Goal: Task Accomplishment & Management: Use online tool/utility

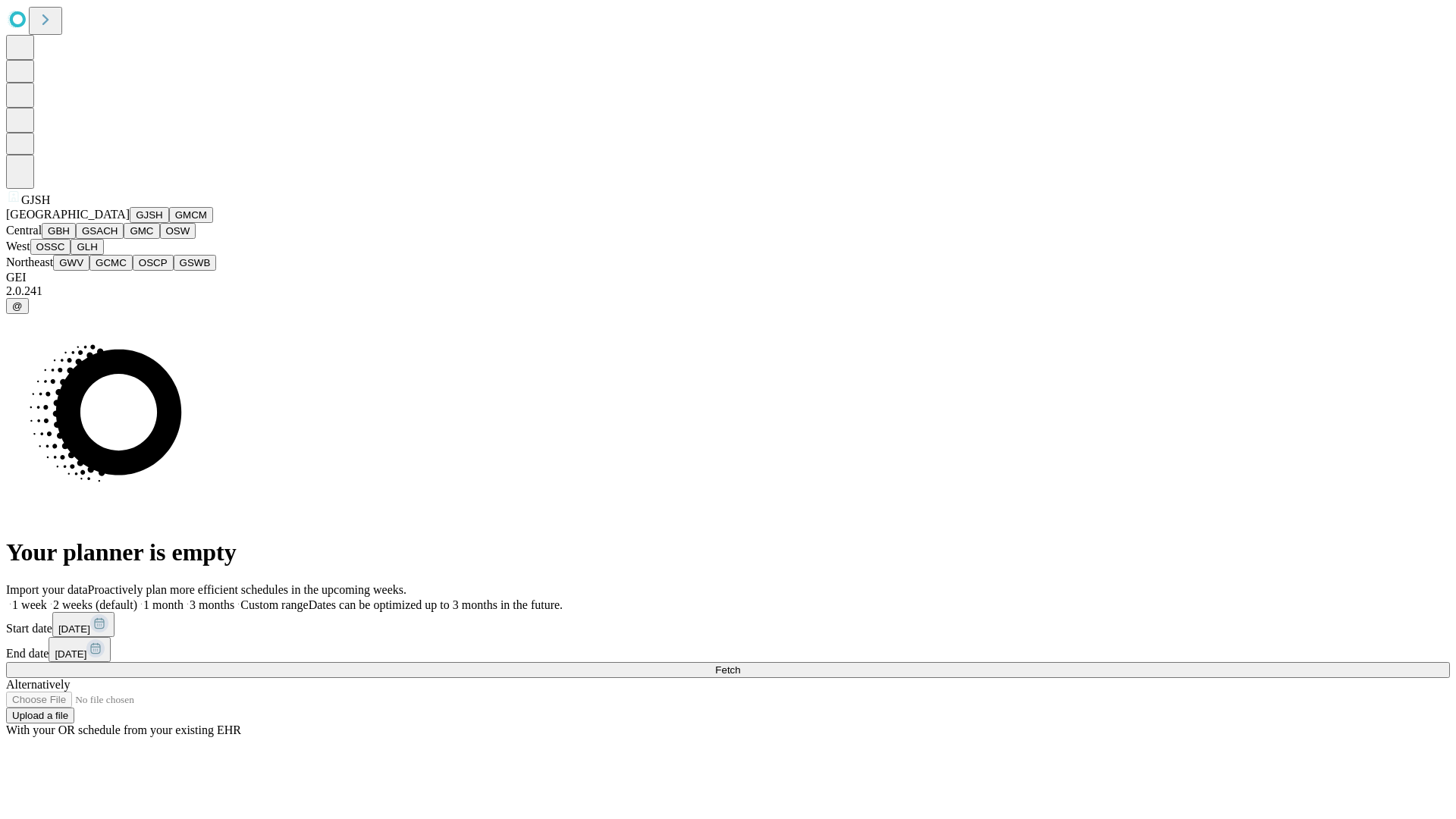
click at [129, 223] on button "GJSH" at bounding box center [149, 214] width 40 height 15
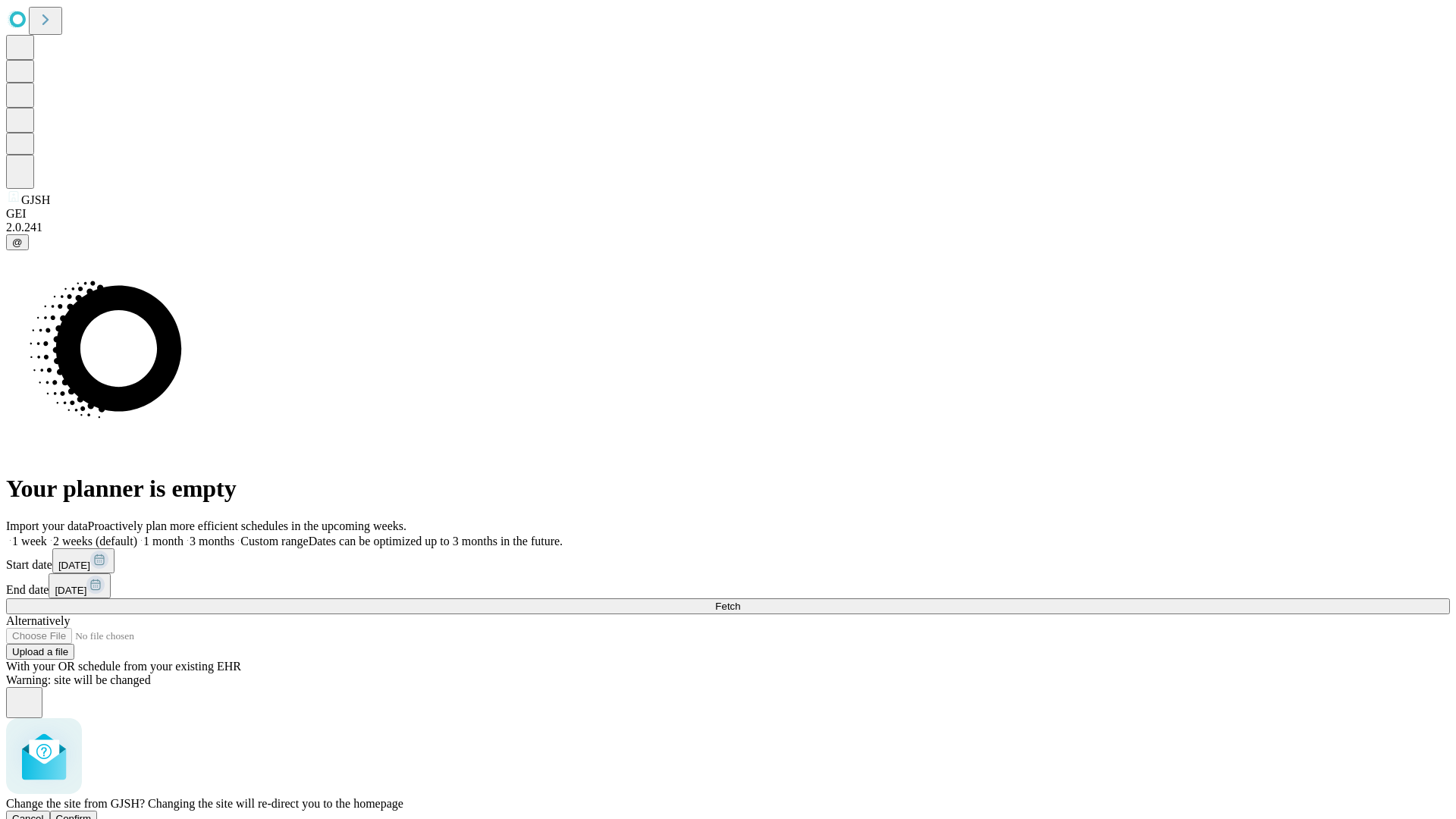
click at [92, 813] on span "Confirm" at bounding box center [73, 819] width 36 height 12
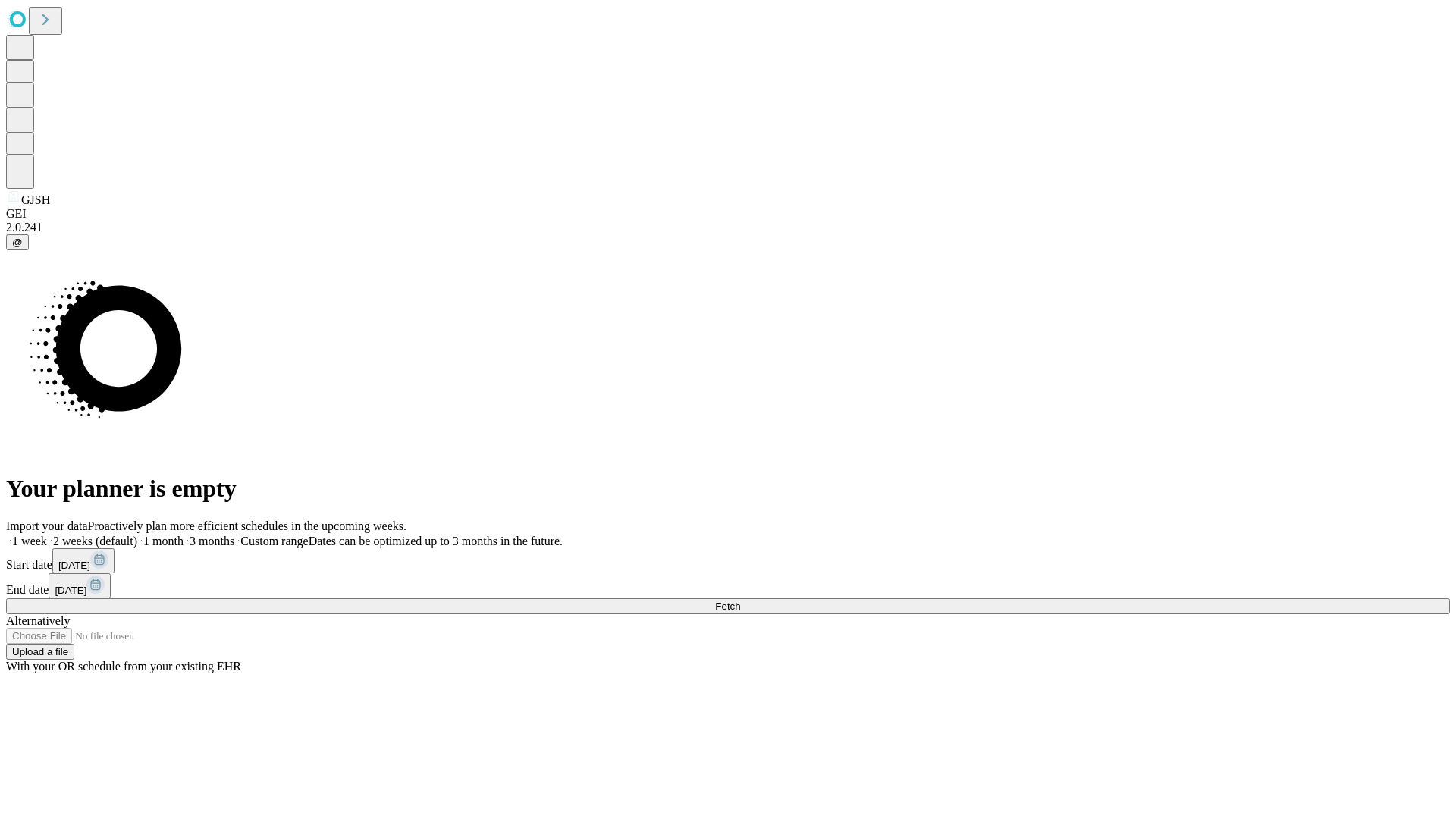
click at [183, 535] on label "1 month" at bounding box center [160, 541] width 46 height 13
click at [741, 601] on span "Fetch" at bounding box center [728, 607] width 25 height 12
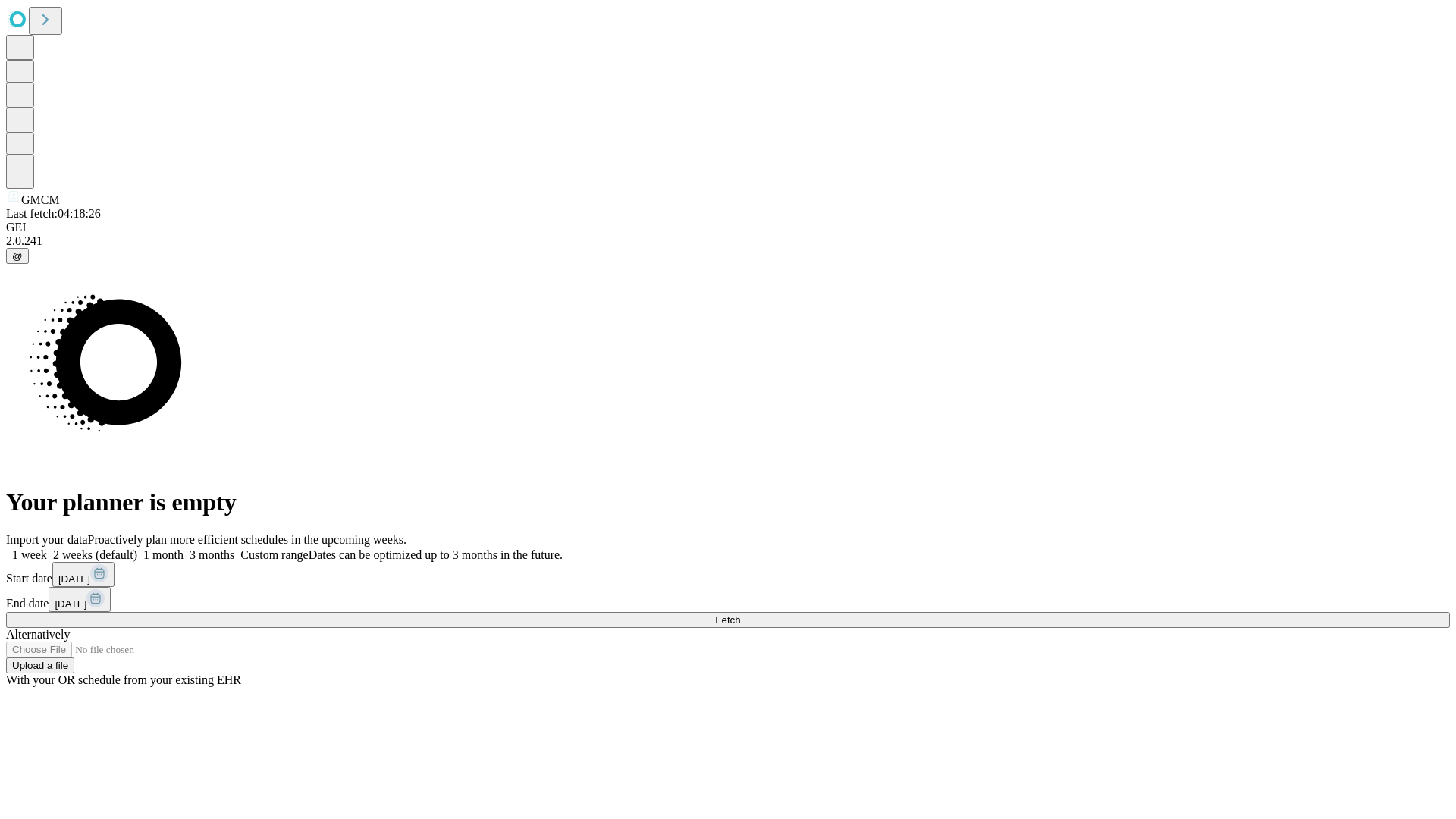
click at [183, 549] on label "1 month" at bounding box center [160, 554] width 46 height 13
click at [741, 614] on span "Fetch" at bounding box center [728, 620] width 25 height 12
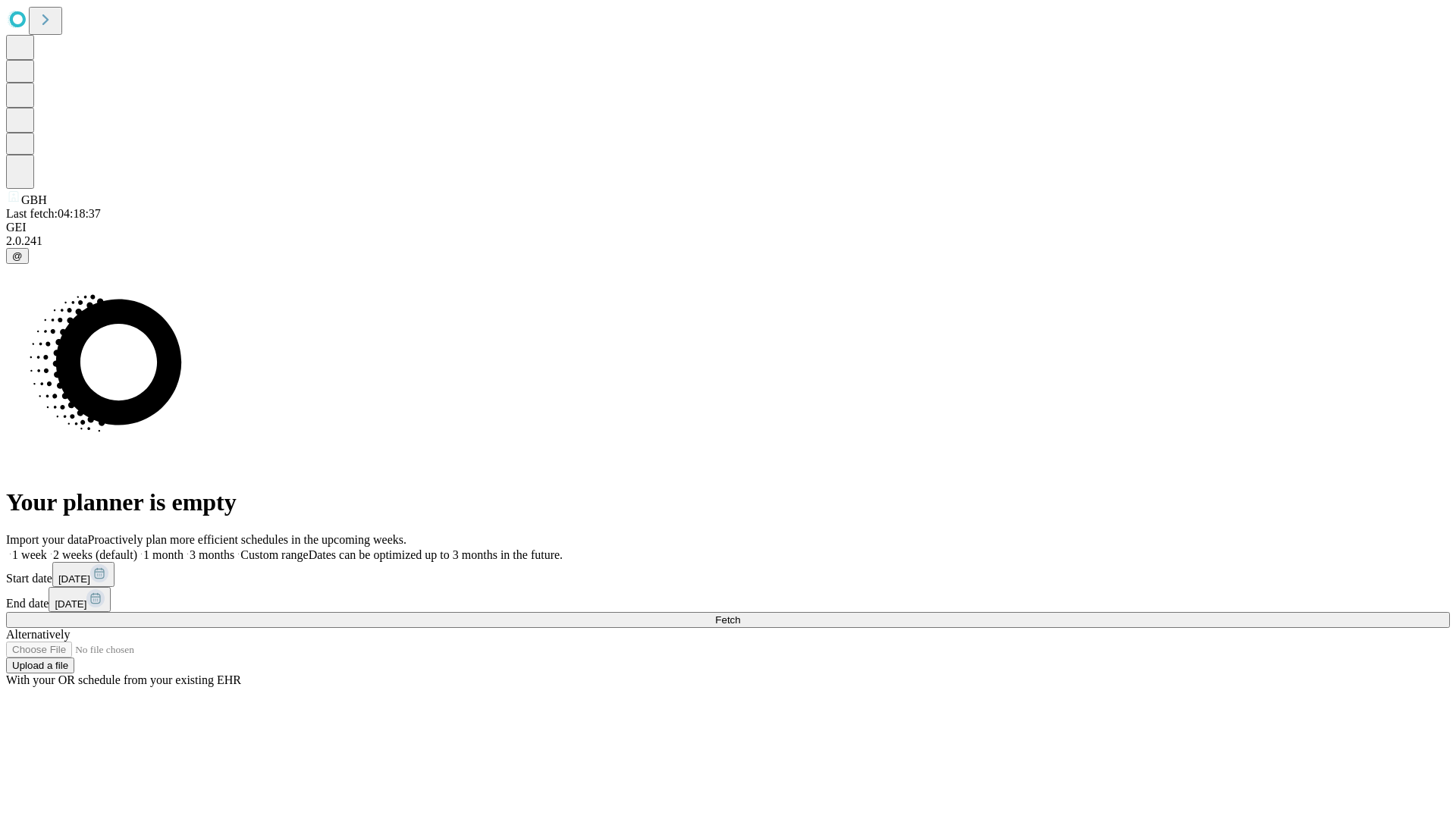
click at [183, 549] on label "1 month" at bounding box center [160, 554] width 46 height 13
click at [741, 614] on span "Fetch" at bounding box center [728, 620] width 25 height 12
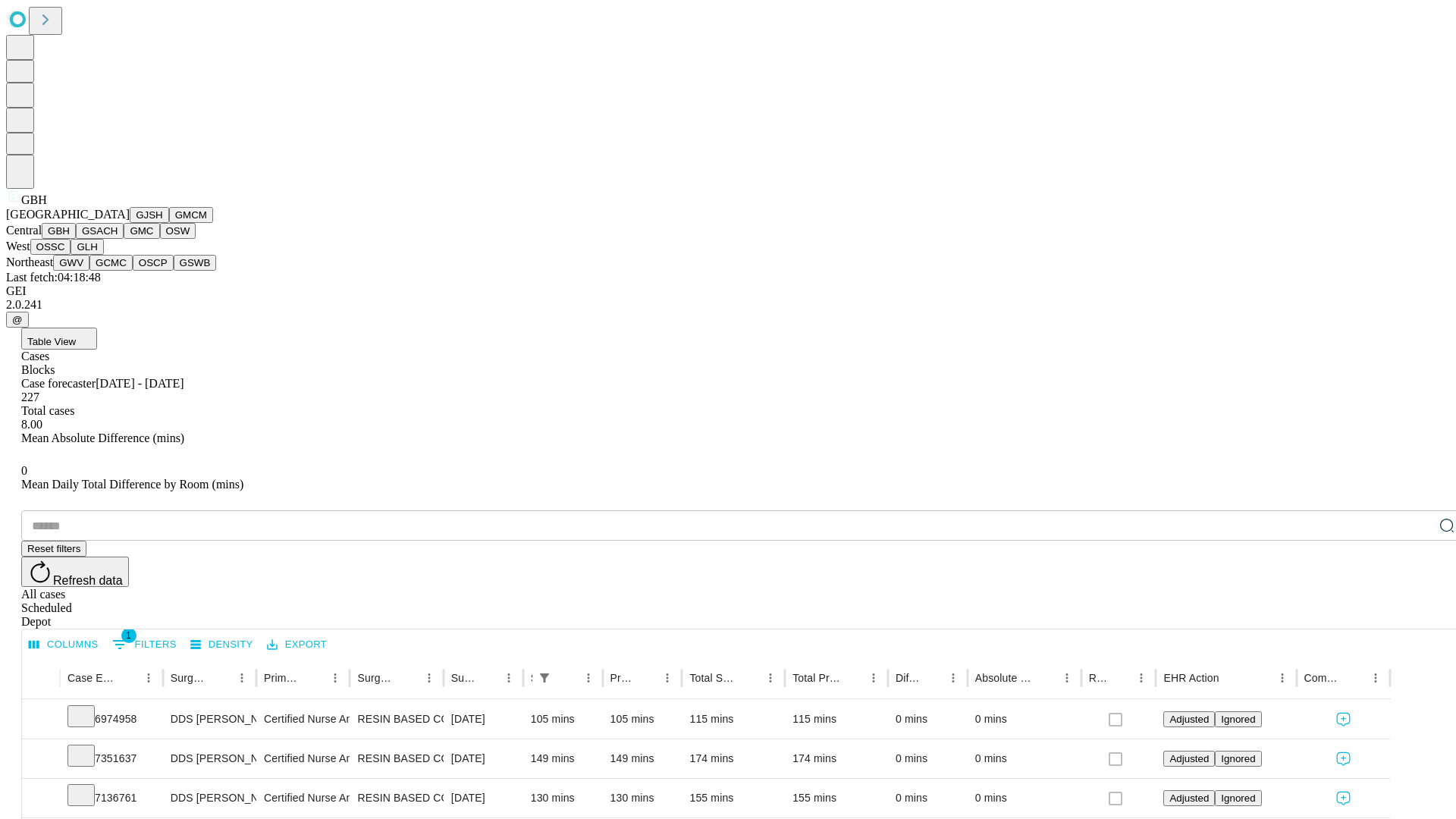
click at [118, 239] on button "GSACH" at bounding box center [99, 231] width 47 height 15
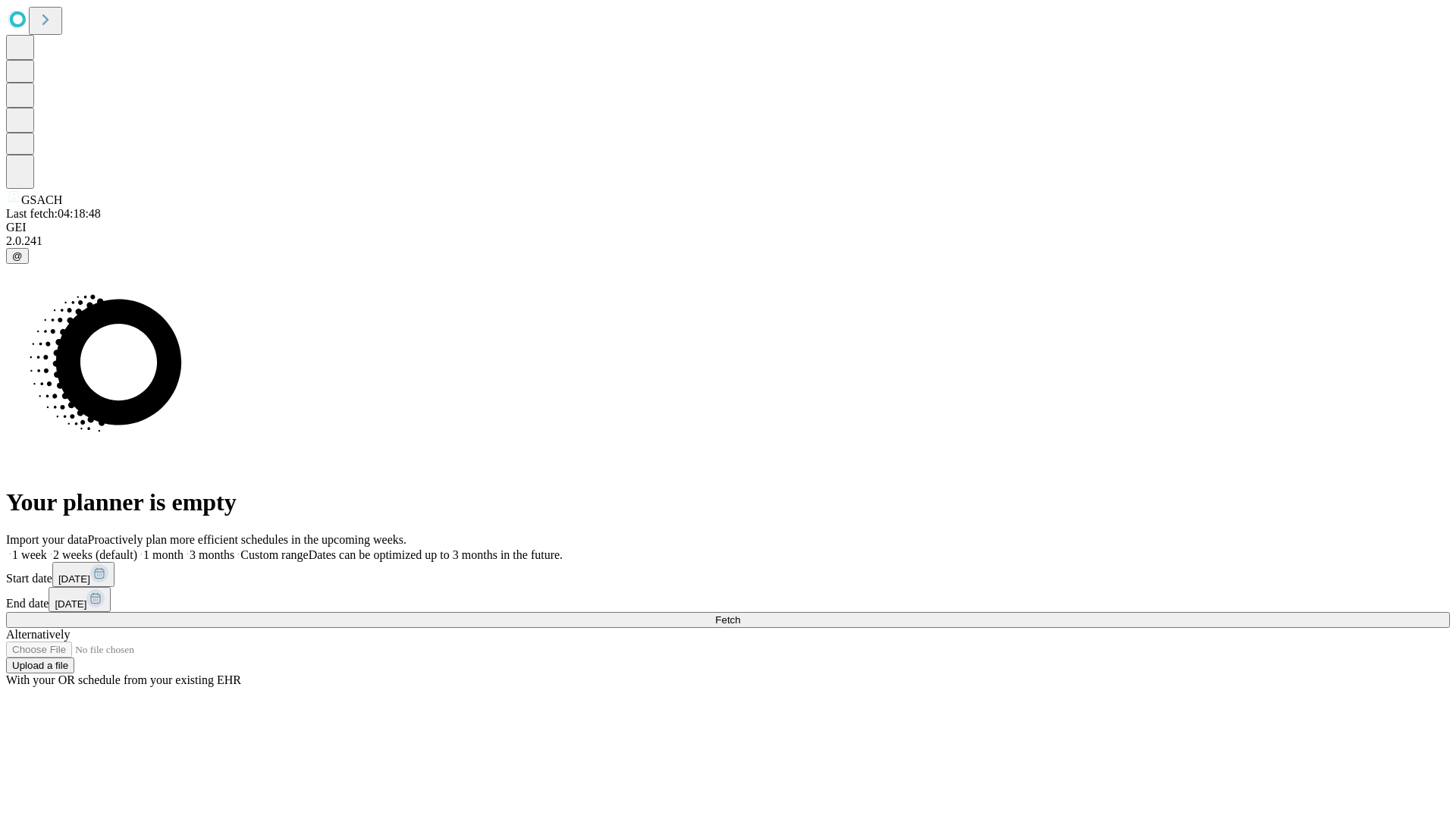
click at [183, 549] on label "1 month" at bounding box center [160, 554] width 46 height 13
click at [741, 614] on span "Fetch" at bounding box center [728, 620] width 25 height 12
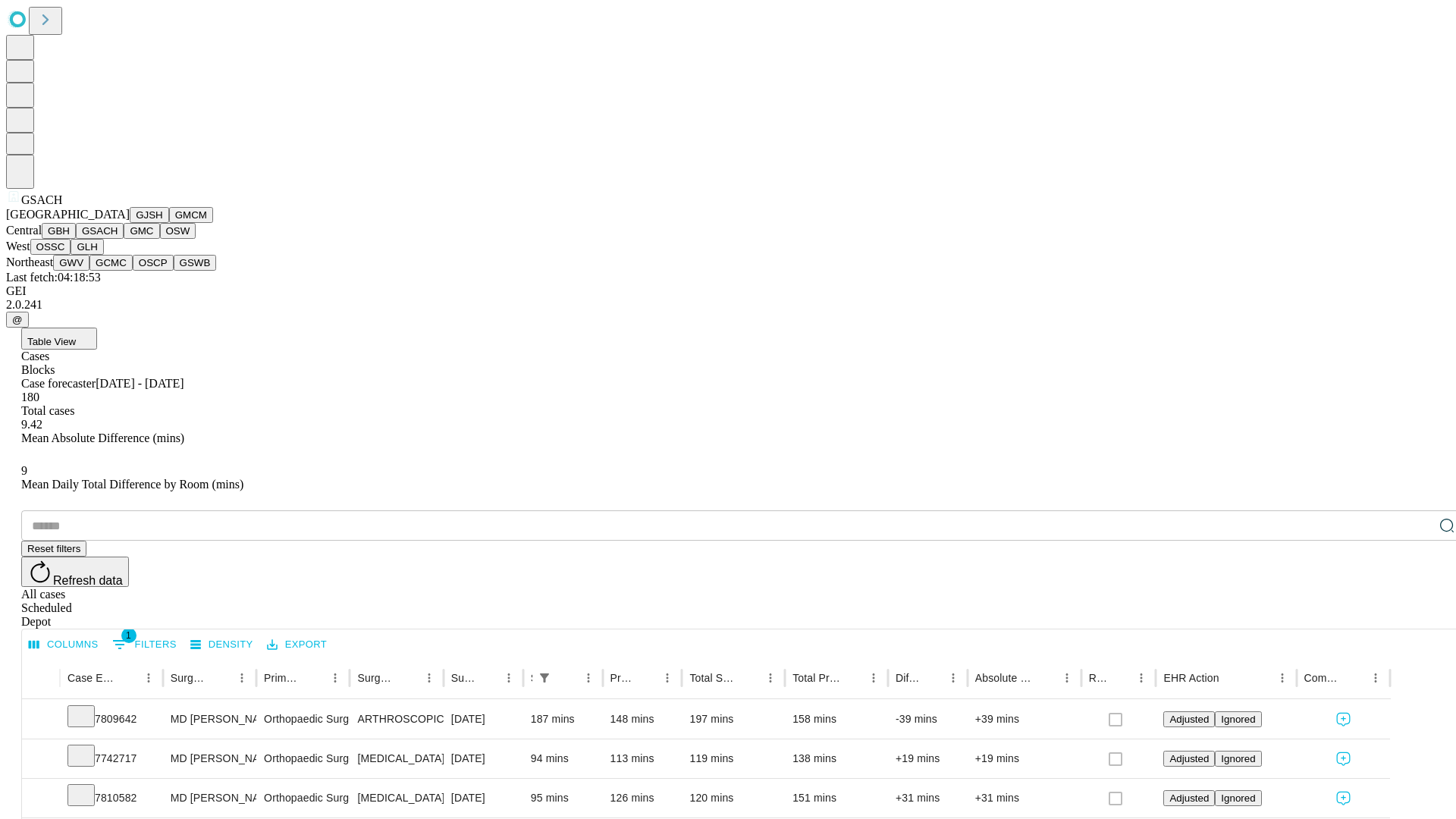
click at [124, 239] on button "GMC" at bounding box center [141, 231] width 36 height 15
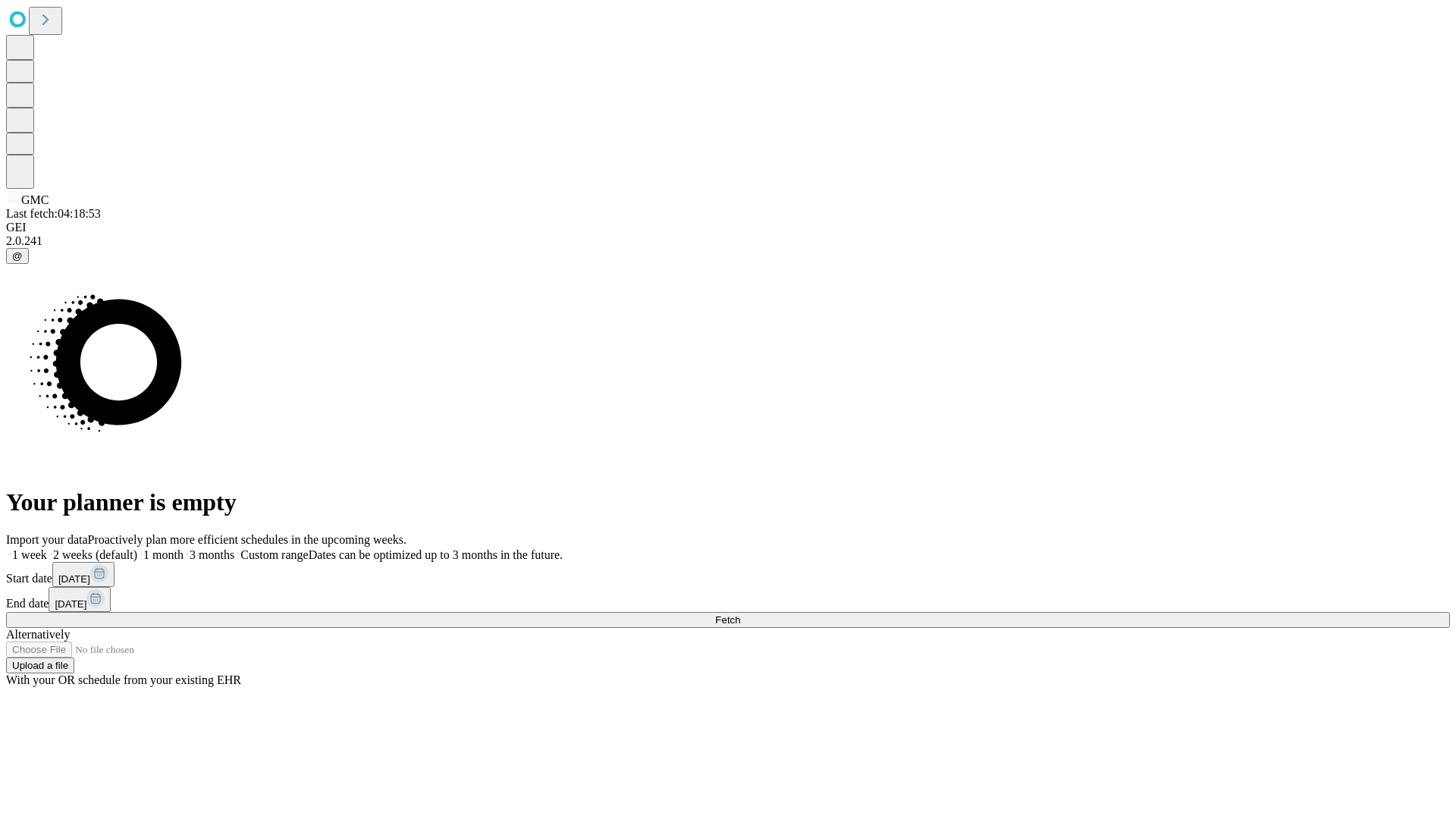
click at [183, 549] on label "1 month" at bounding box center [160, 554] width 46 height 13
click at [741, 614] on span "Fetch" at bounding box center [728, 620] width 25 height 12
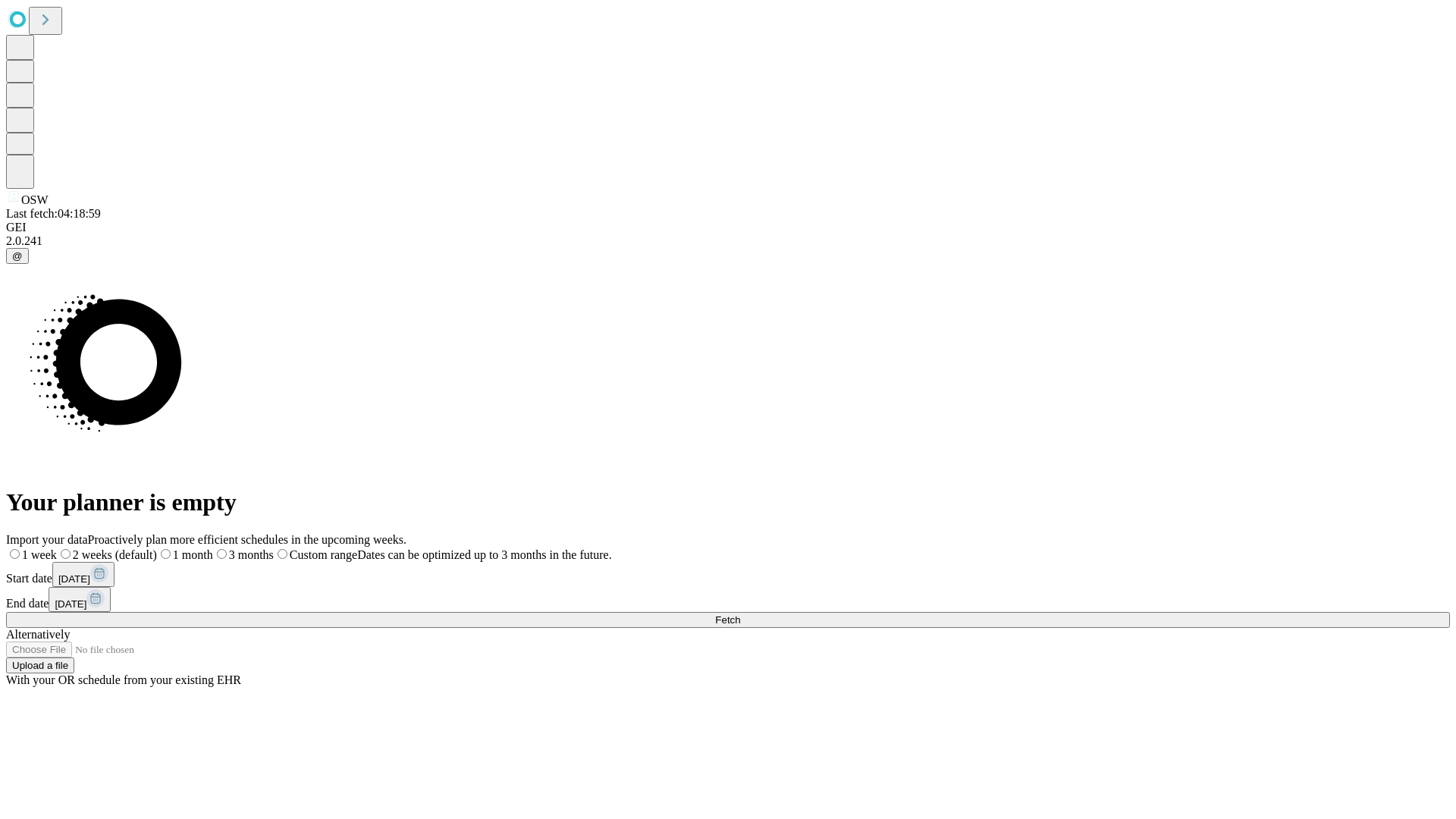
click at [213, 549] on label "1 month" at bounding box center [185, 554] width 56 height 13
click at [741, 614] on span "Fetch" at bounding box center [728, 620] width 25 height 12
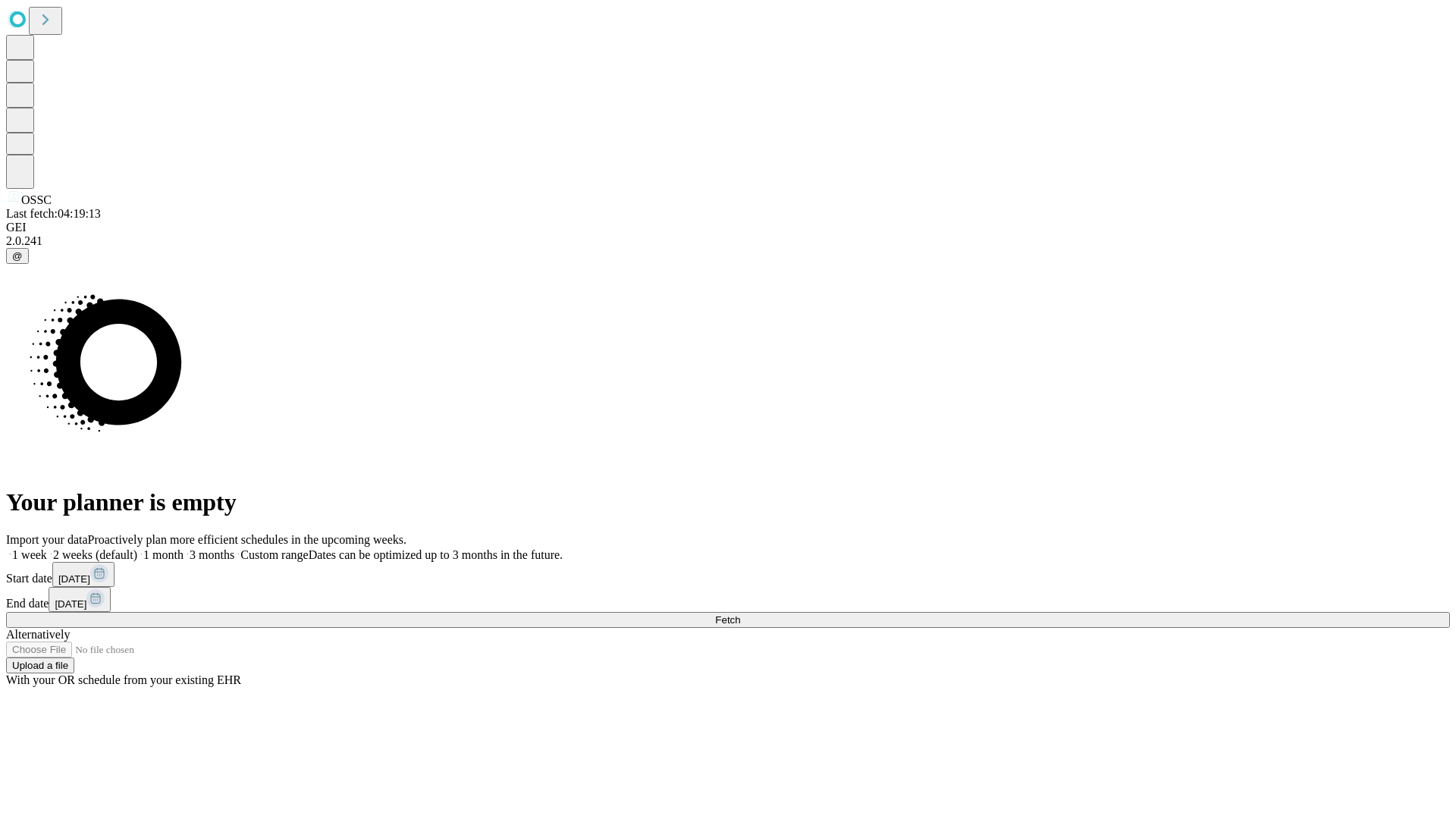
click at [183, 549] on label "1 month" at bounding box center [160, 554] width 46 height 13
click at [741, 614] on span "Fetch" at bounding box center [728, 620] width 25 height 12
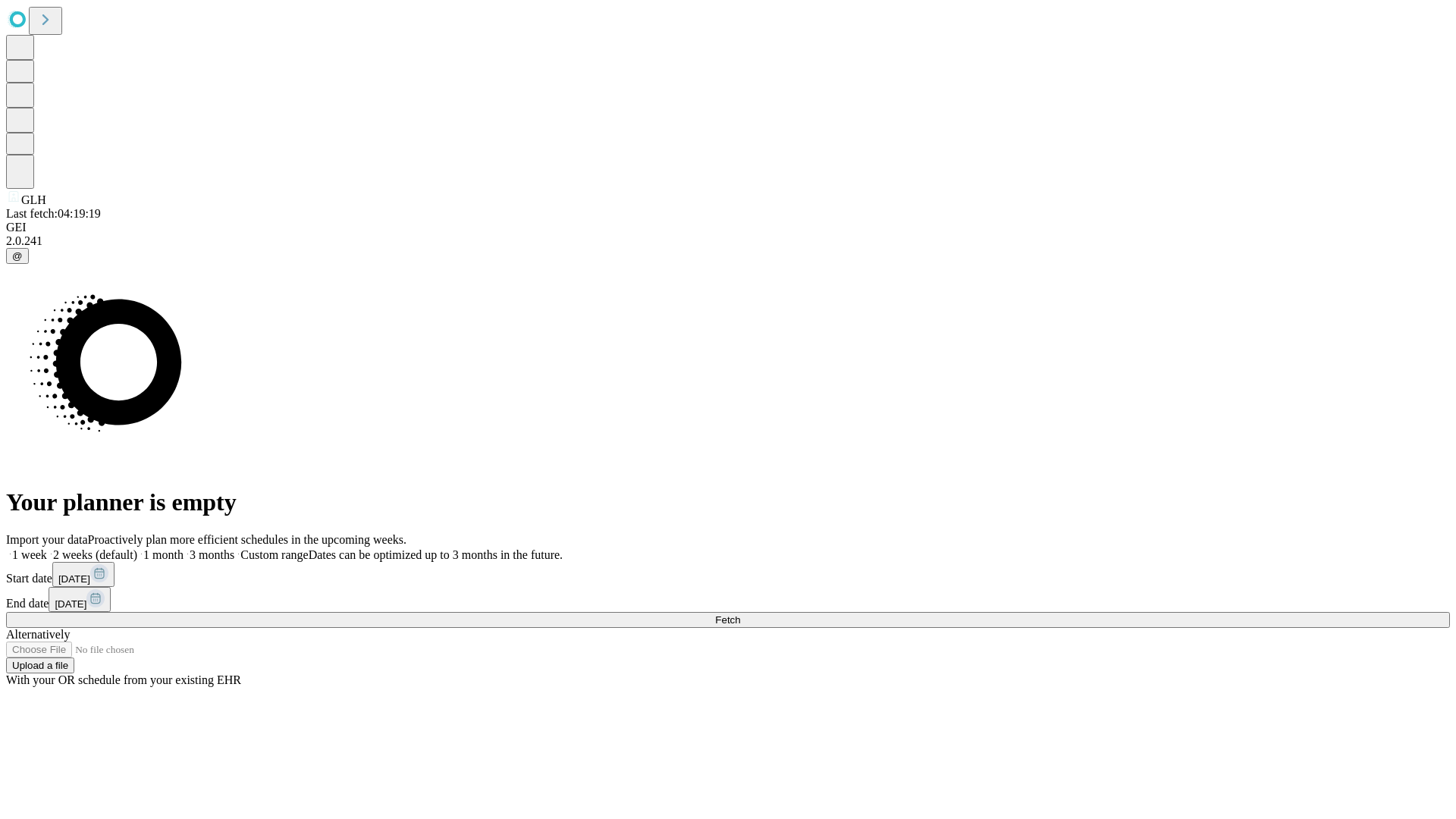
click at [183, 549] on label "1 month" at bounding box center [160, 554] width 46 height 13
click at [741, 614] on span "Fetch" at bounding box center [728, 620] width 25 height 12
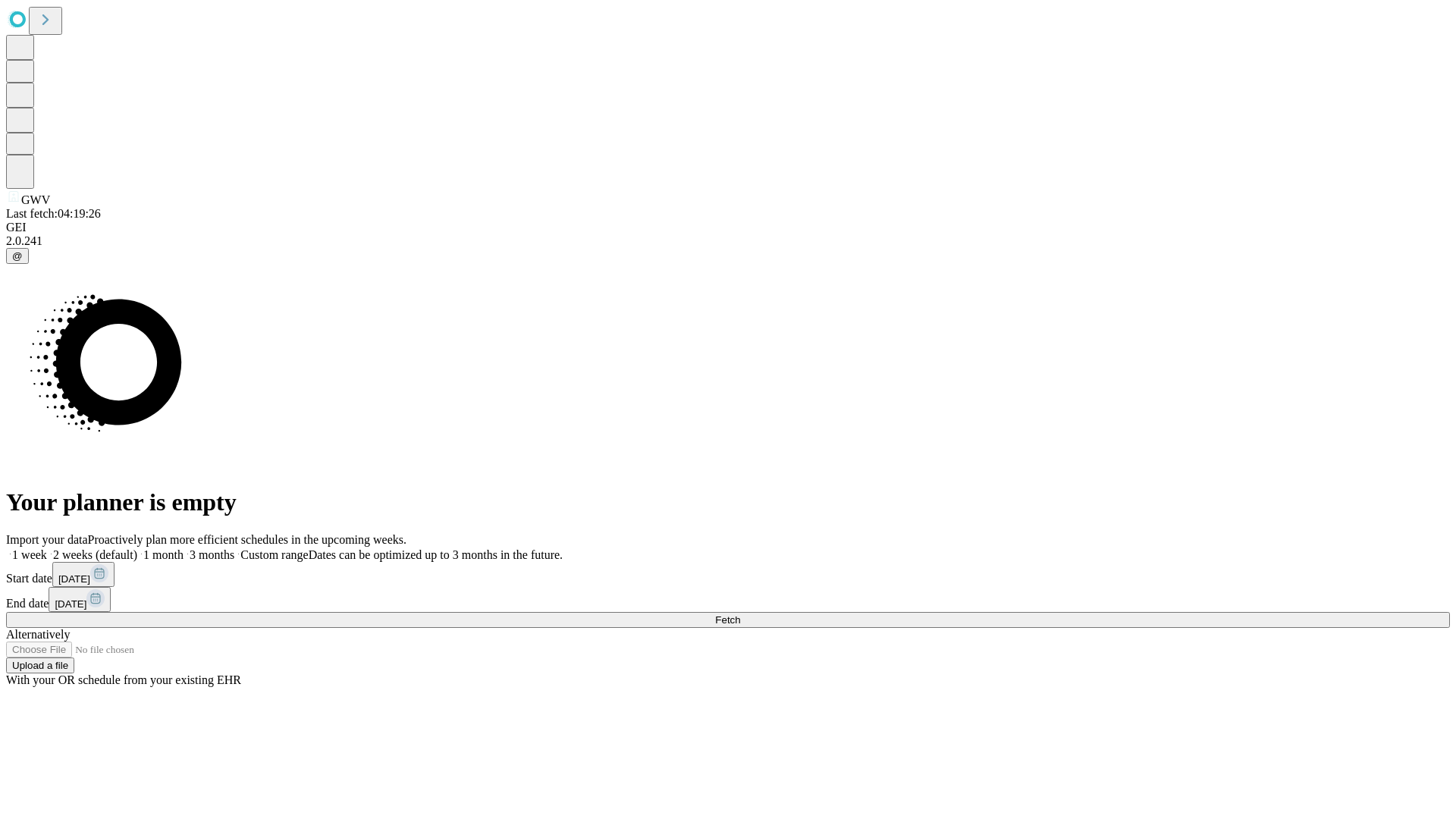
click at [183, 549] on label "1 month" at bounding box center [160, 554] width 46 height 13
click at [741, 614] on span "Fetch" at bounding box center [728, 620] width 25 height 12
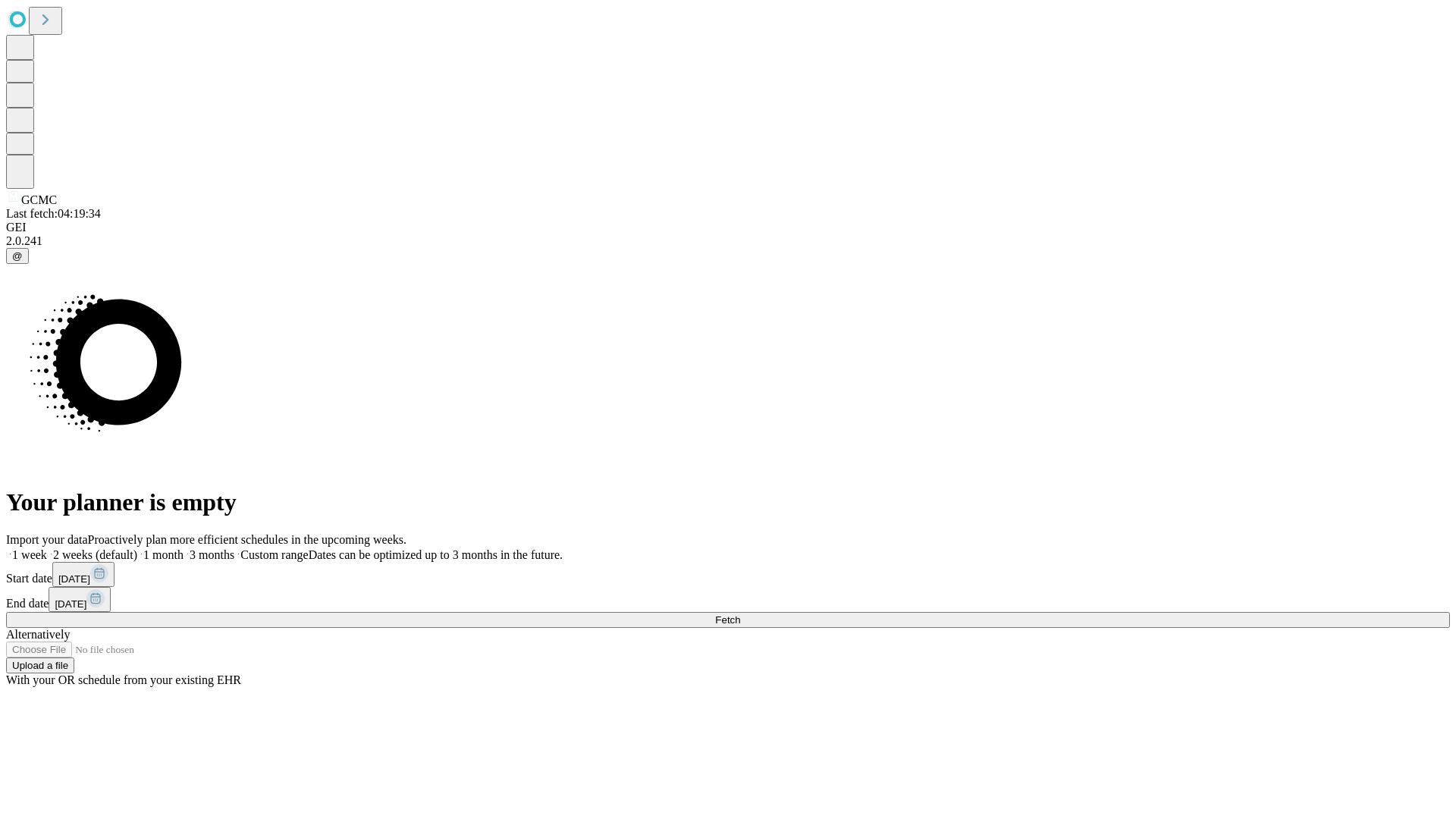
click at [183, 549] on label "1 month" at bounding box center [160, 554] width 46 height 13
click at [741, 614] on span "Fetch" at bounding box center [728, 620] width 25 height 12
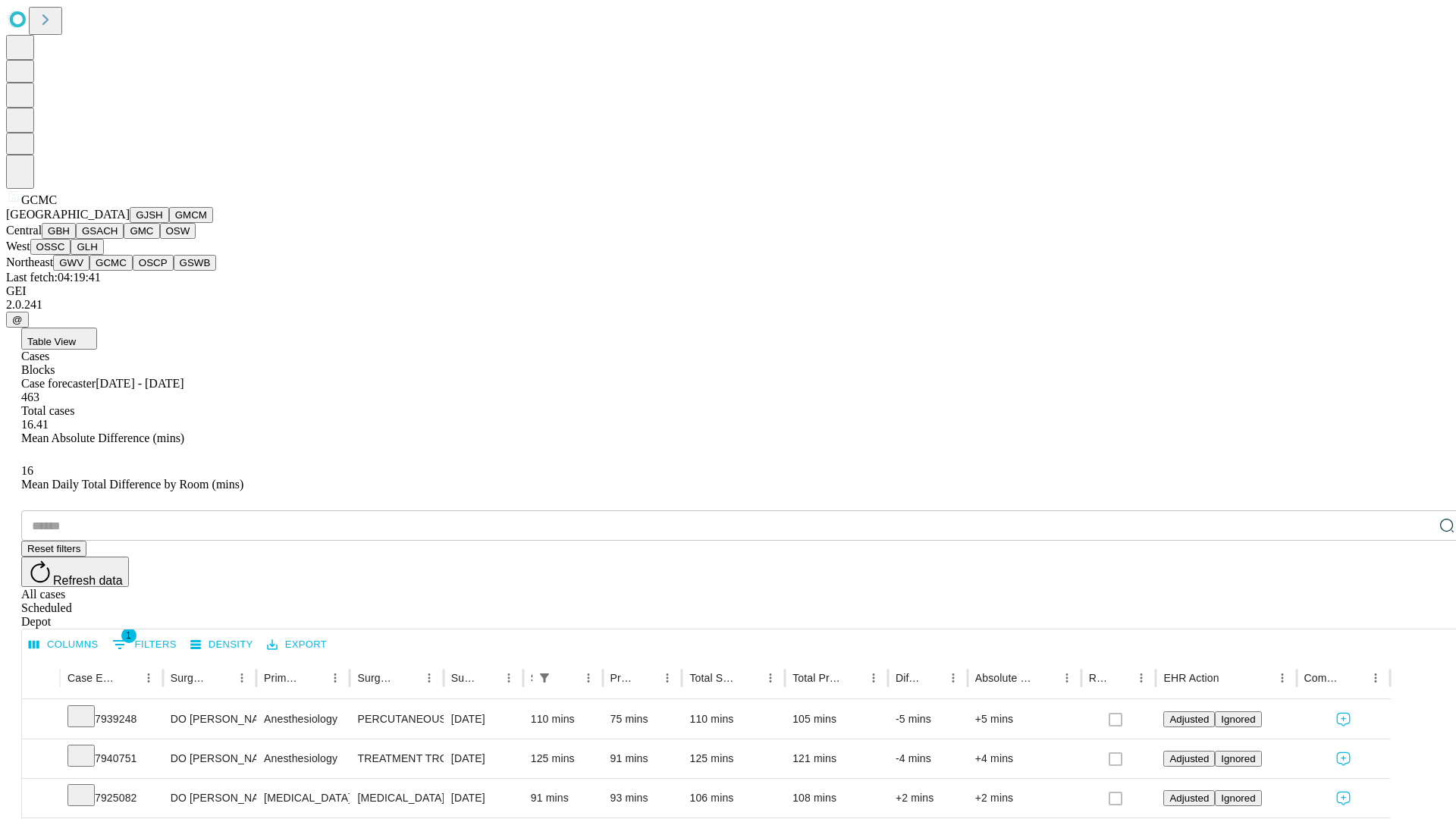
click at [132, 270] on button "OSCP" at bounding box center [153, 263] width 41 height 15
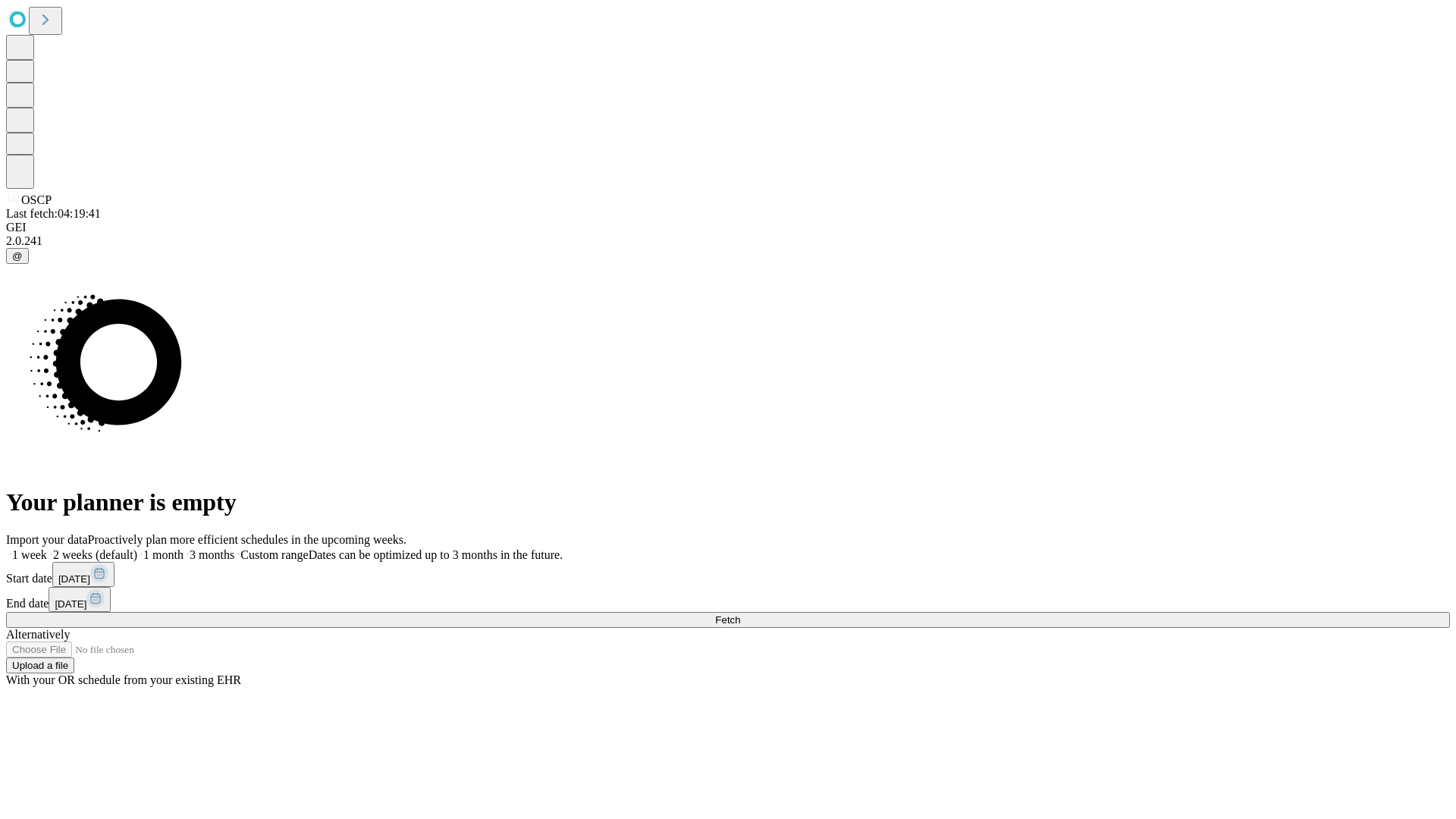
click at [741, 614] on span "Fetch" at bounding box center [728, 620] width 25 height 12
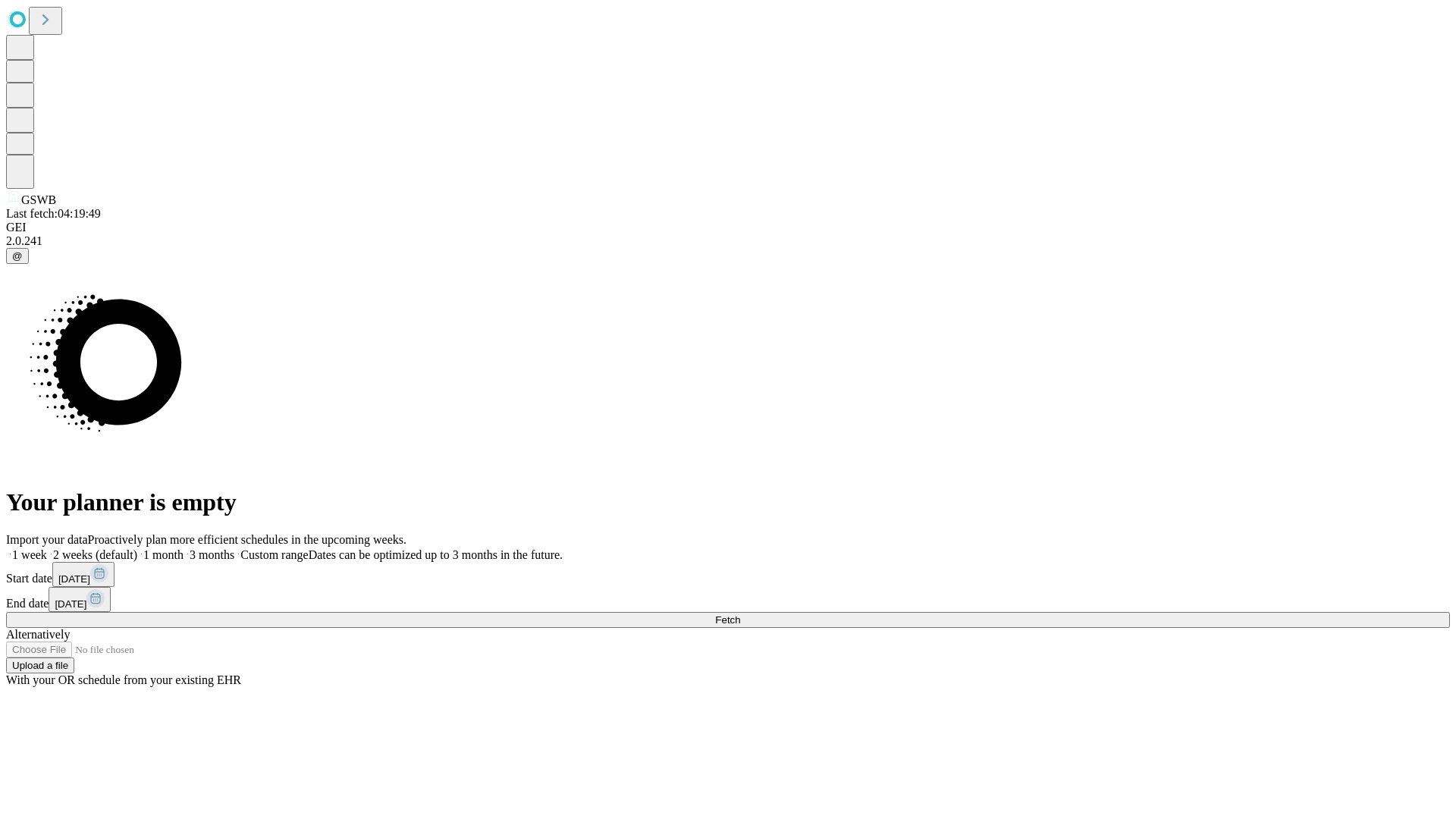
click at [183, 549] on label "1 month" at bounding box center [160, 554] width 46 height 13
click at [741, 614] on span "Fetch" at bounding box center [728, 620] width 25 height 12
